Goal: Information Seeking & Learning: Learn about a topic

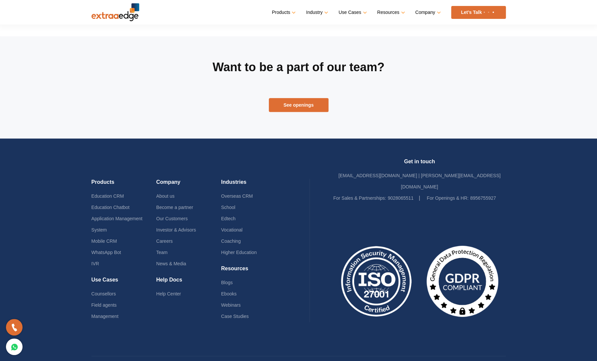
scroll to position [510, 0]
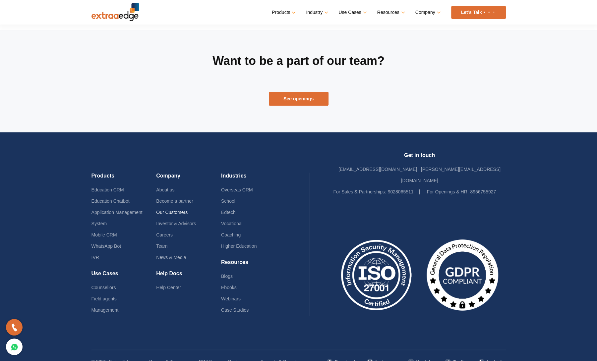
click at [168, 210] on link "Our Customers" at bounding box center [172, 212] width 32 height 5
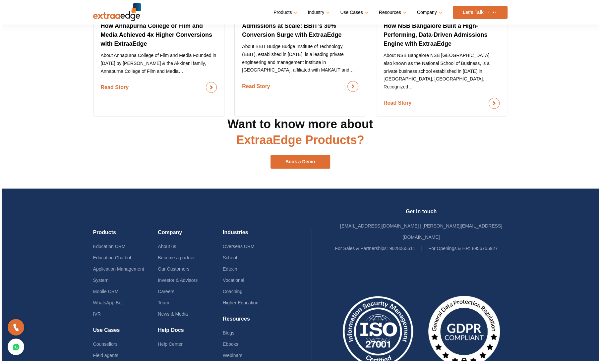
scroll to position [730, 0]
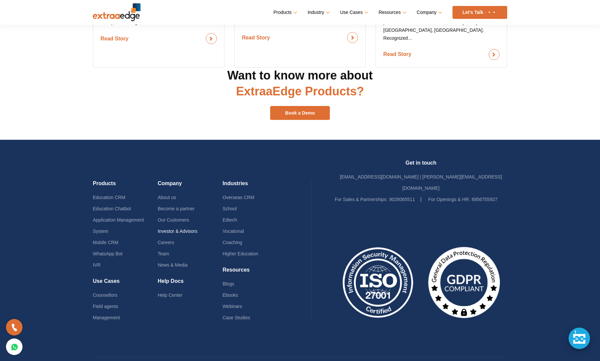
click at [171, 229] on link "Investor & Advisors" at bounding box center [178, 231] width 40 height 5
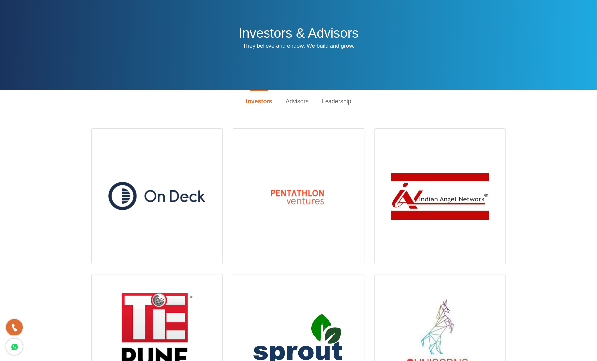
scroll to position [31, 0]
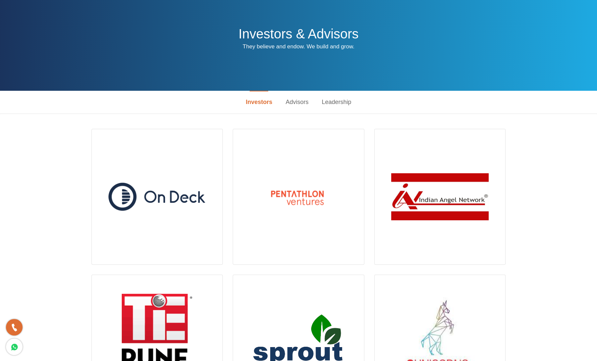
click at [337, 104] on link "Leadership" at bounding box center [336, 102] width 43 height 23
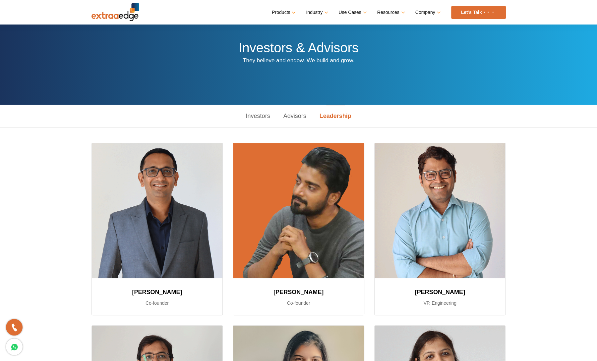
scroll to position [0, 0]
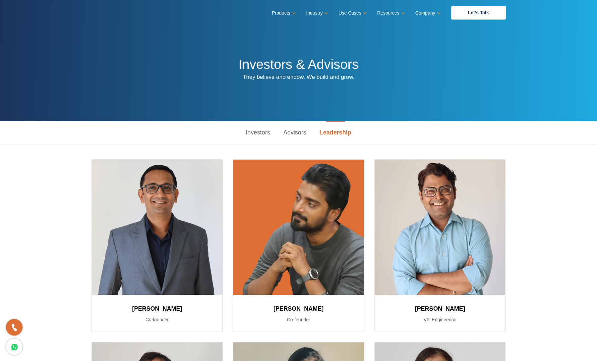
click at [294, 135] on link "Advisors" at bounding box center [295, 132] width 36 height 23
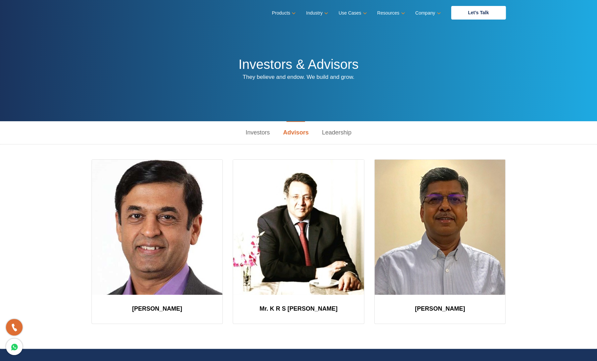
click at [258, 139] on link "Investors" at bounding box center [257, 132] width 37 height 23
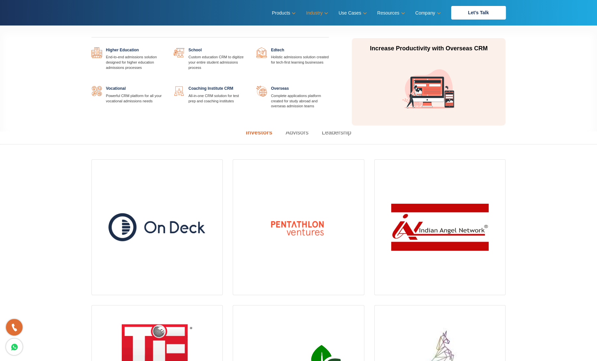
click at [312, 11] on link "Industry" at bounding box center [316, 13] width 21 height 10
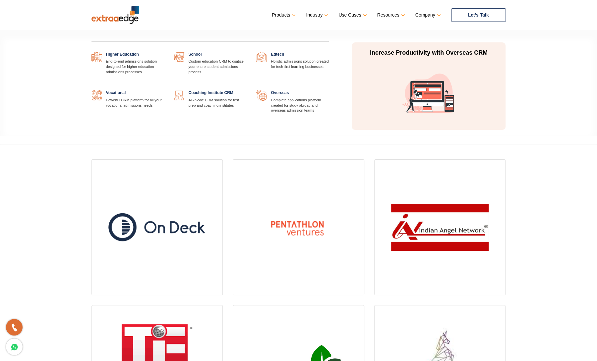
click at [164, 52] on link at bounding box center [164, 52] width 0 height 0
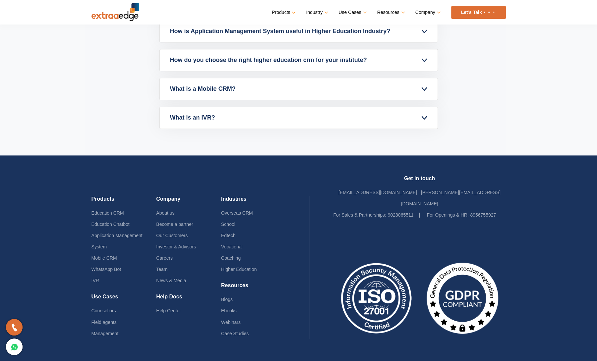
scroll to position [2394, 0]
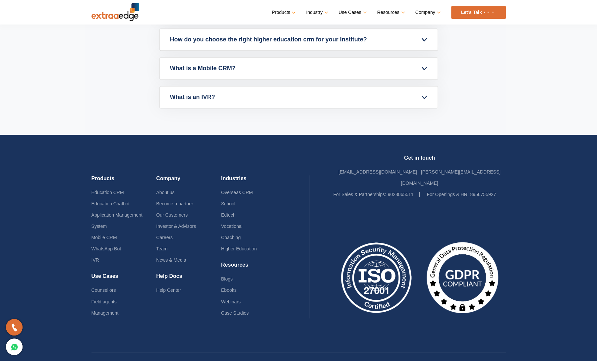
click at [424, 96] on link "What is an IVR?" at bounding box center [299, 98] width 278 height 22
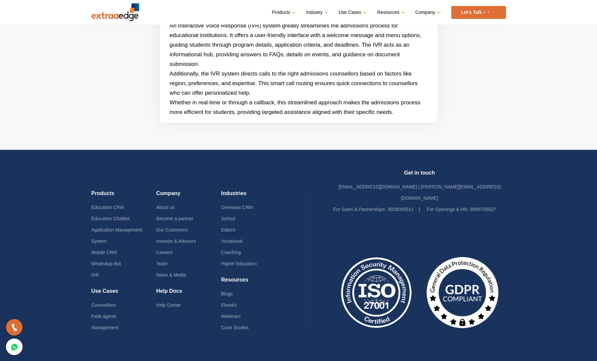
scroll to position [2242, 0]
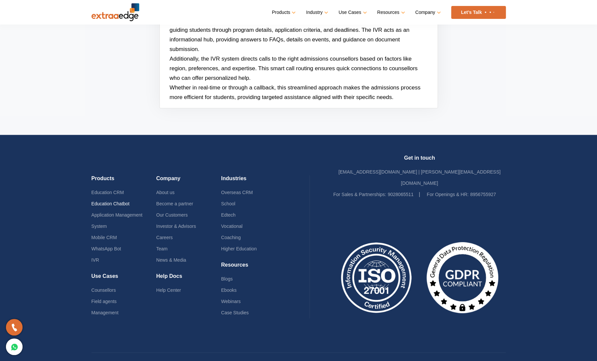
click at [103, 201] on link "Education Chatbot" at bounding box center [111, 203] width 38 height 5
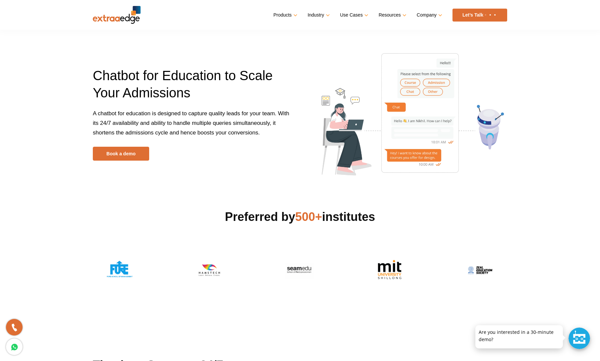
click at [111, 20] on img at bounding box center [117, 15] width 48 height 18
